Goal: Task Accomplishment & Management: Complete application form

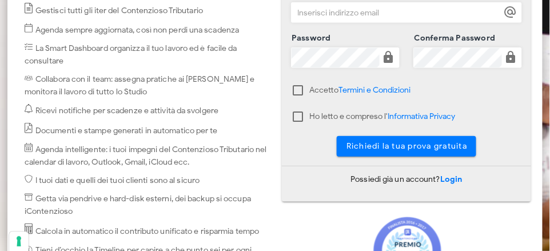
scroll to position [343, 0]
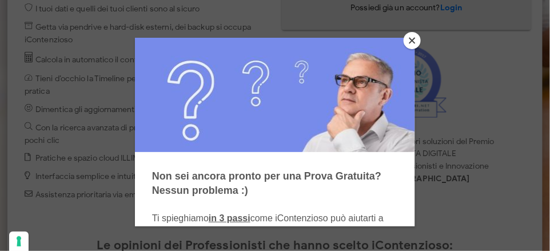
click at [413, 42] on button "Close" at bounding box center [411, 40] width 17 height 17
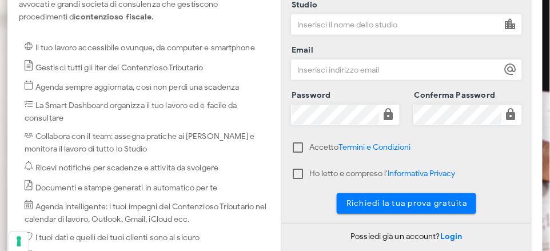
scroll to position [0, 0]
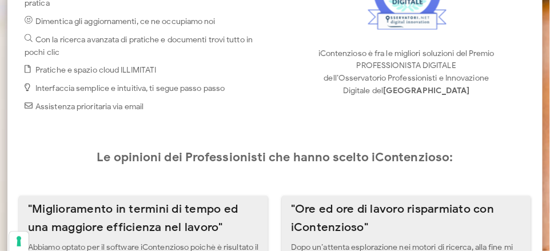
scroll to position [401, 0]
